Goal: Entertainment & Leisure: Consume media (video, audio)

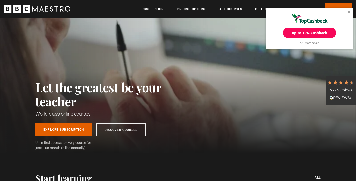
click at [208, 57] on div "Let the greatest be your teacher World-class online courses Explore Subscriptio…" at bounding box center [178, 85] width 356 height 135
click at [348, 11] on div at bounding box center [349, 11] width 3 height 3
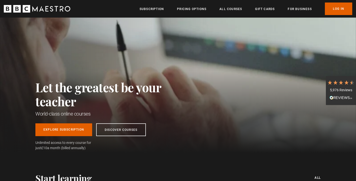
scroll to position [0, 132]
click at [152, 97] on h2 "Let the greatest be your teacher" at bounding box center [109, 94] width 148 height 28
click at [335, 10] on link "Log In" at bounding box center [338, 9] width 27 height 13
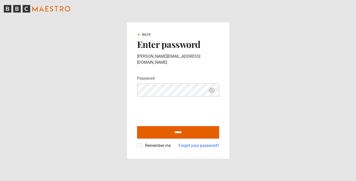
click at [143, 143] on label "Remember me" at bounding box center [157, 146] width 28 height 6
click at [179, 128] on input "******" at bounding box center [178, 132] width 82 height 13
type input "**********"
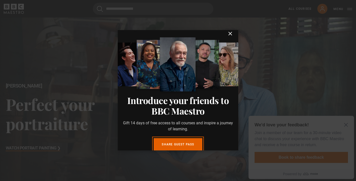
click at [230, 34] on icon "submit" at bounding box center [230, 33] width 3 height 3
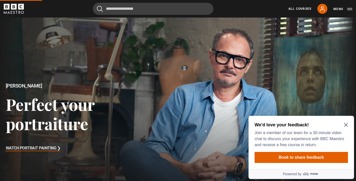
click at [346, 123] on h2 "We'd love your feedback!" at bounding box center [300, 125] width 91 height 6
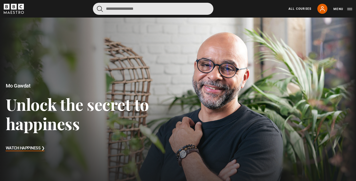
click at [132, 11] on input "Search" at bounding box center [153, 9] width 121 height 12
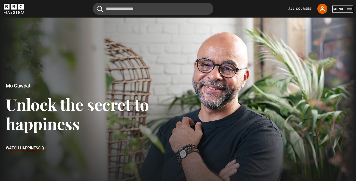
click at [349, 9] on button "Menu" at bounding box center [343, 9] width 19 height 5
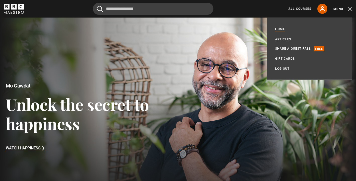
click at [15, 11] on icon "BBC Maestro" at bounding box center [14, 9] width 20 height 10
click at [294, 11] on link "All Courses" at bounding box center [300, 9] width 23 height 5
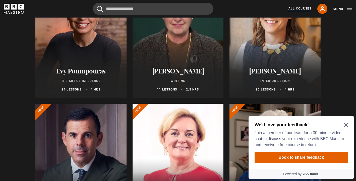
scroll to position [97, 0]
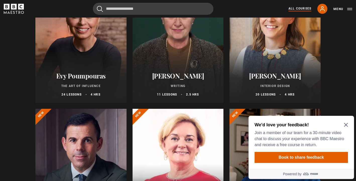
click at [191, 56] on div at bounding box center [178, 42] width 91 height 121
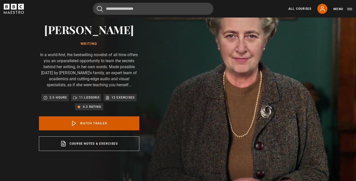
scroll to position [58, 0]
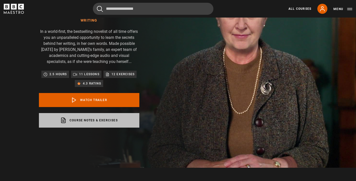
click at [90, 119] on link "Course notes & exercises opens in a new tab" at bounding box center [89, 120] width 100 height 15
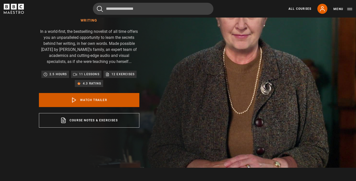
click at [83, 98] on link "Watch Trailer" at bounding box center [89, 100] width 100 height 14
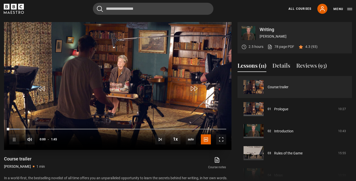
scroll to position [226, 0]
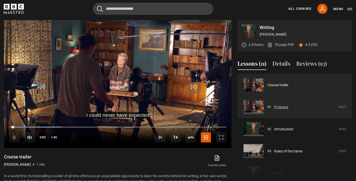
click at [279, 105] on link "Prologue" at bounding box center [281, 107] width 14 height 5
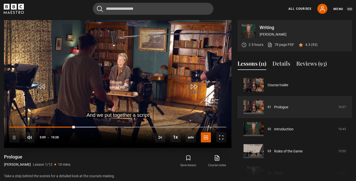
click at [142, 94] on video "Video Player" at bounding box center [118, 84] width 228 height 128
click at [124, 85] on span "Video Player" at bounding box center [117, 86] width 15 height 15
click at [126, 89] on video "Video Player" at bounding box center [118, 84] width 228 height 128
click at [177, 77] on video "Video Player" at bounding box center [118, 84] width 228 height 128
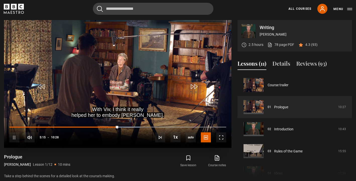
click at [158, 70] on video "Video Player" at bounding box center [118, 84] width 228 height 128
